Goal: Find specific page/section: Find specific page/section

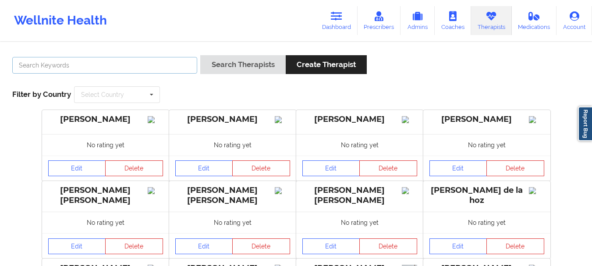
click at [84, 68] on input "text" at bounding box center [104, 65] width 185 height 17
type input "anais"
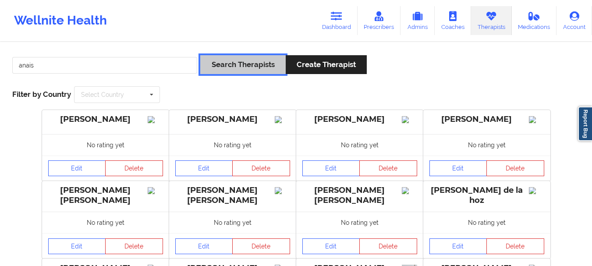
click at [232, 58] on button "Search Therapists" at bounding box center [242, 64] width 85 height 19
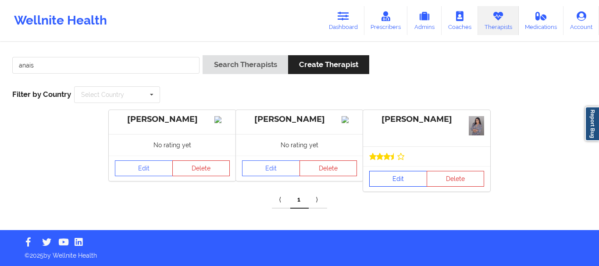
click at [404, 176] on link "Edit" at bounding box center [398, 179] width 58 height 16
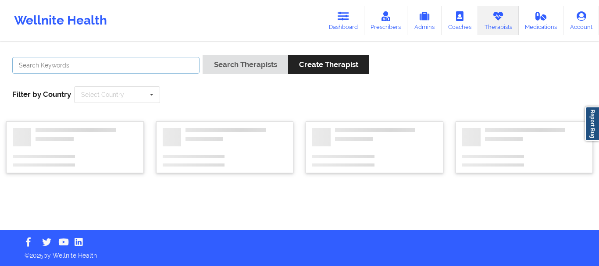
click at [123, 67] on input "text" at bounding box center [105, 65] width 187 height 17
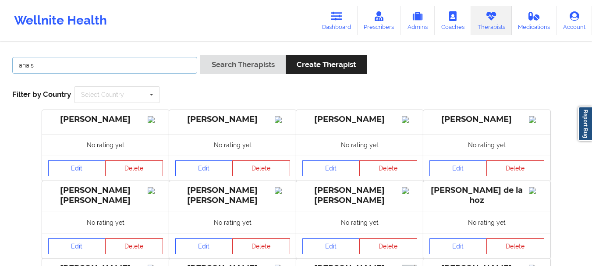
type input "anais"
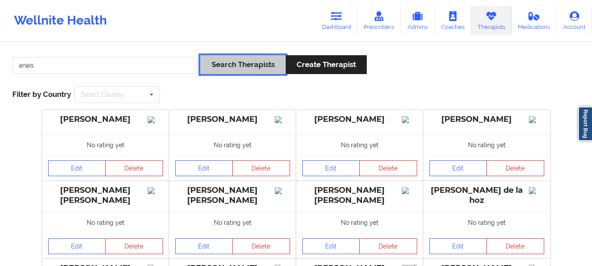
click at [229, 69] on button "Search Therapists" at bounding box center [242, 64] width 85 height 19
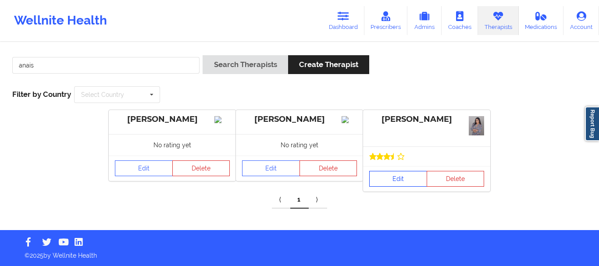
click at [401, 175] on link "Edit" at bounding box center [398, 179] width 58 height 16
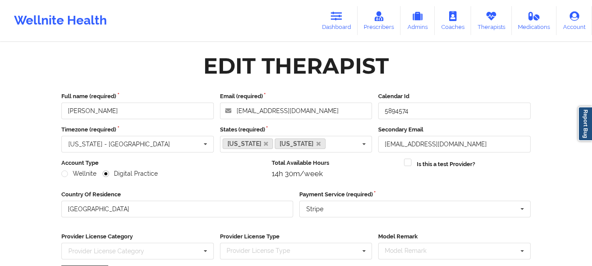
scroll to position [127, 0]
